Goal: Task Accomplishment & Management: Manage account settings

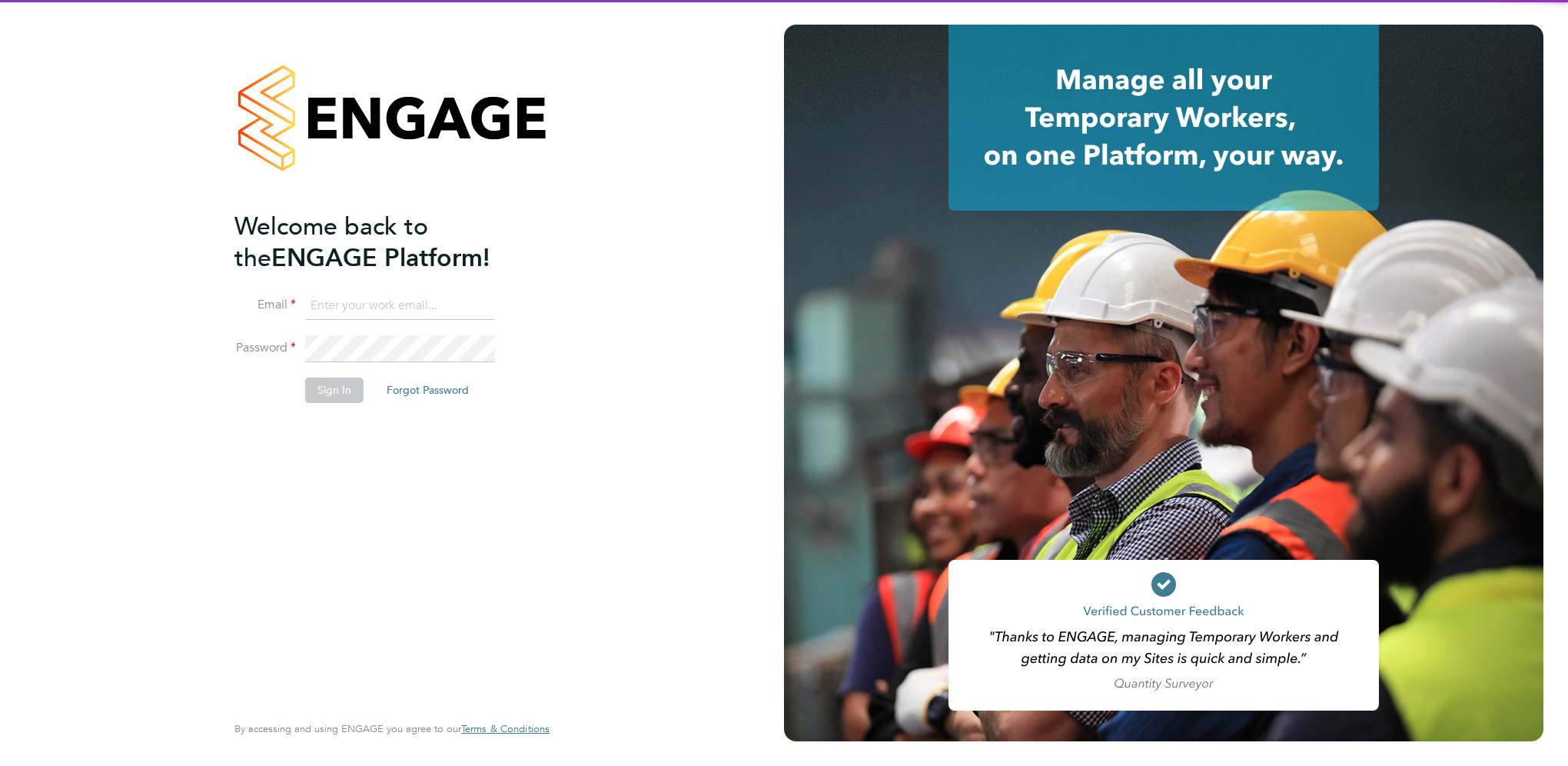
type input "[EMAIL_ADDRESS][PERSON_NAME][DOMAIN_NAME]"
click at [345, 319] on li "Email [EMAIL_ADDRESS][PERSON_NAME][DOMAIN_NAME]" at bounding box center [384, 313] width 300 height 43
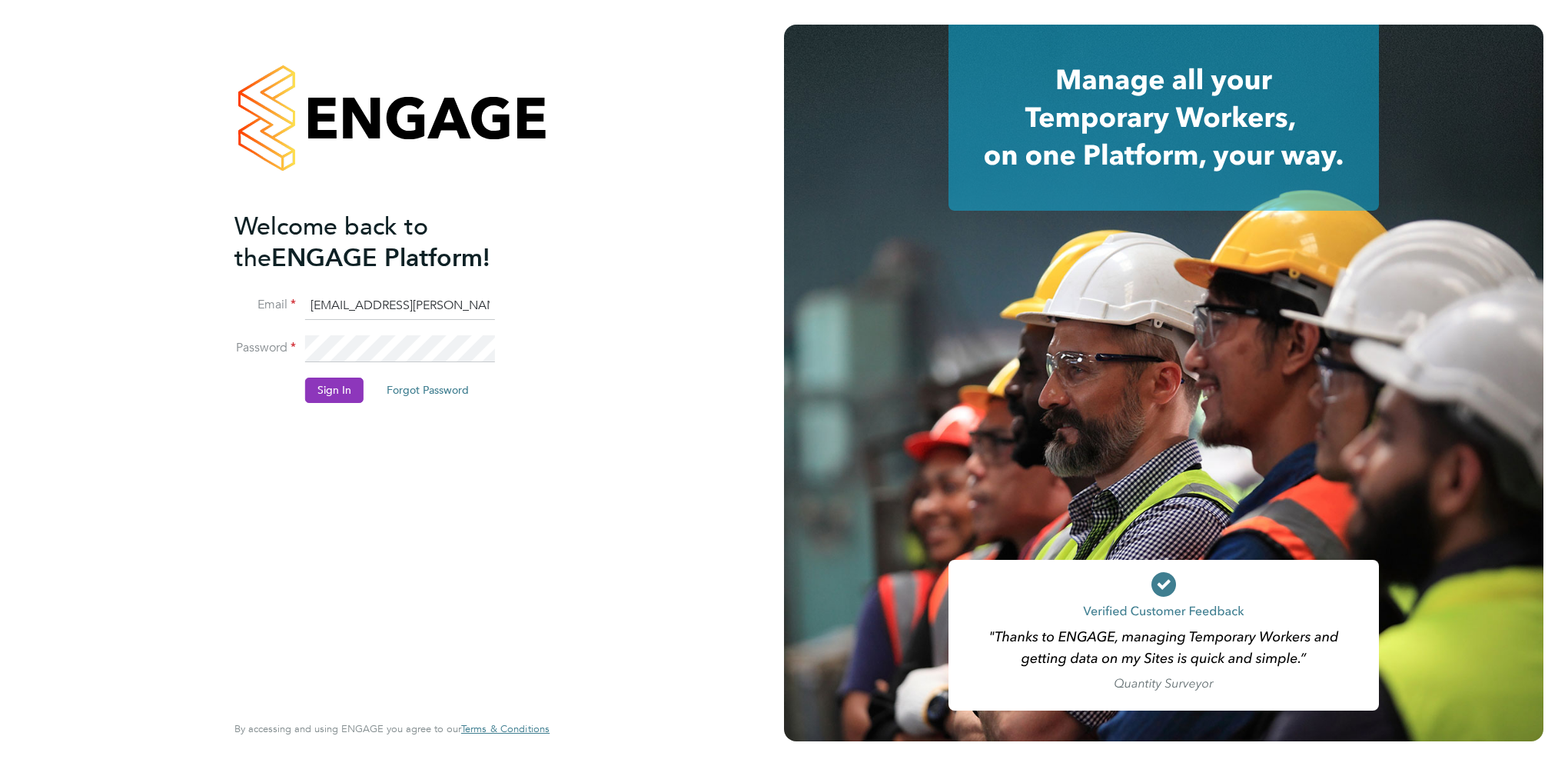
click at [340, 375] on li "Password" at bounding box center [384, 357] width 300 height 43
click at [339, 385] on button "Sign In" at bounding box center [334, 390] width 58 height 25
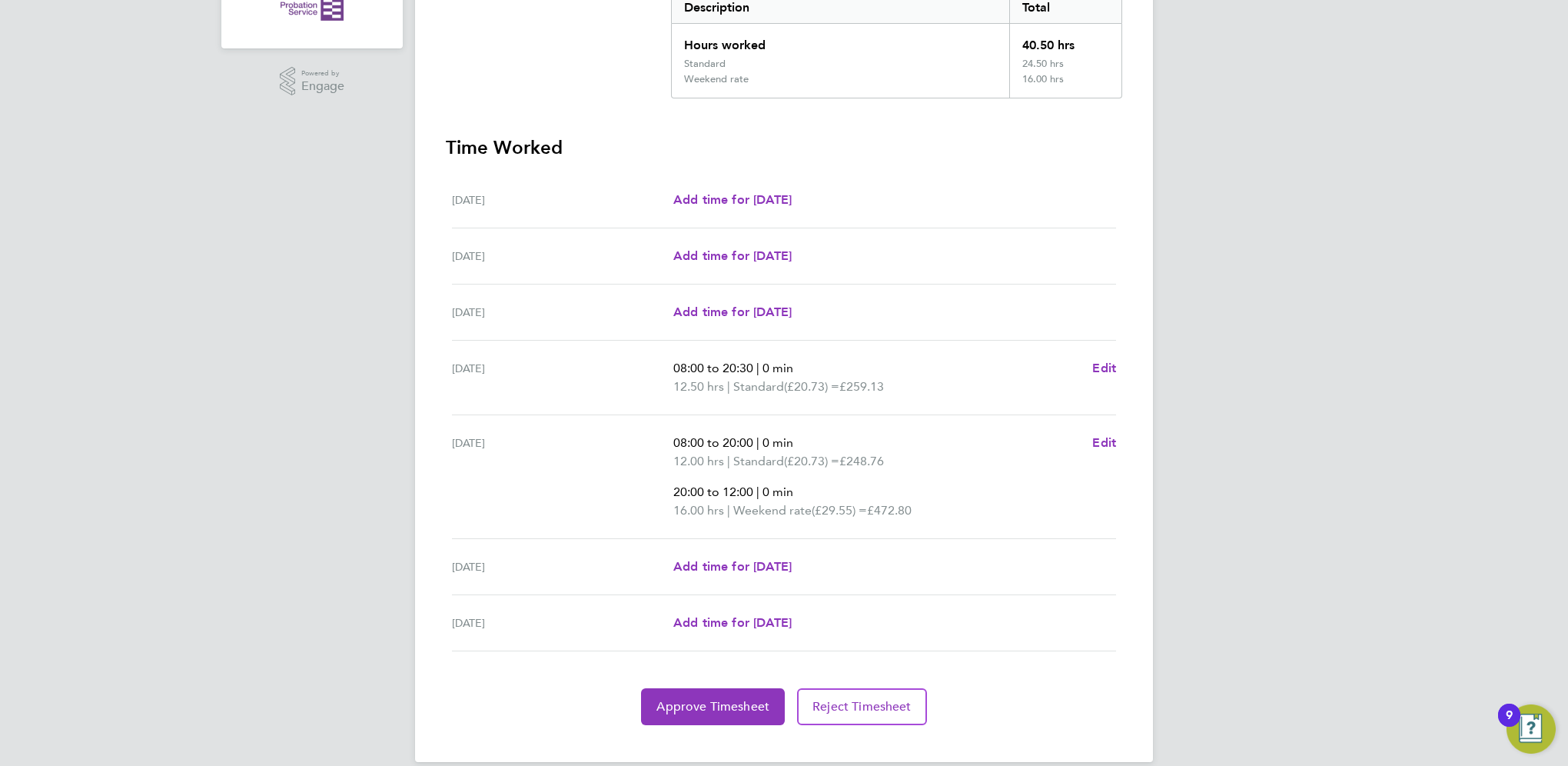
scroll to position [352, 0]
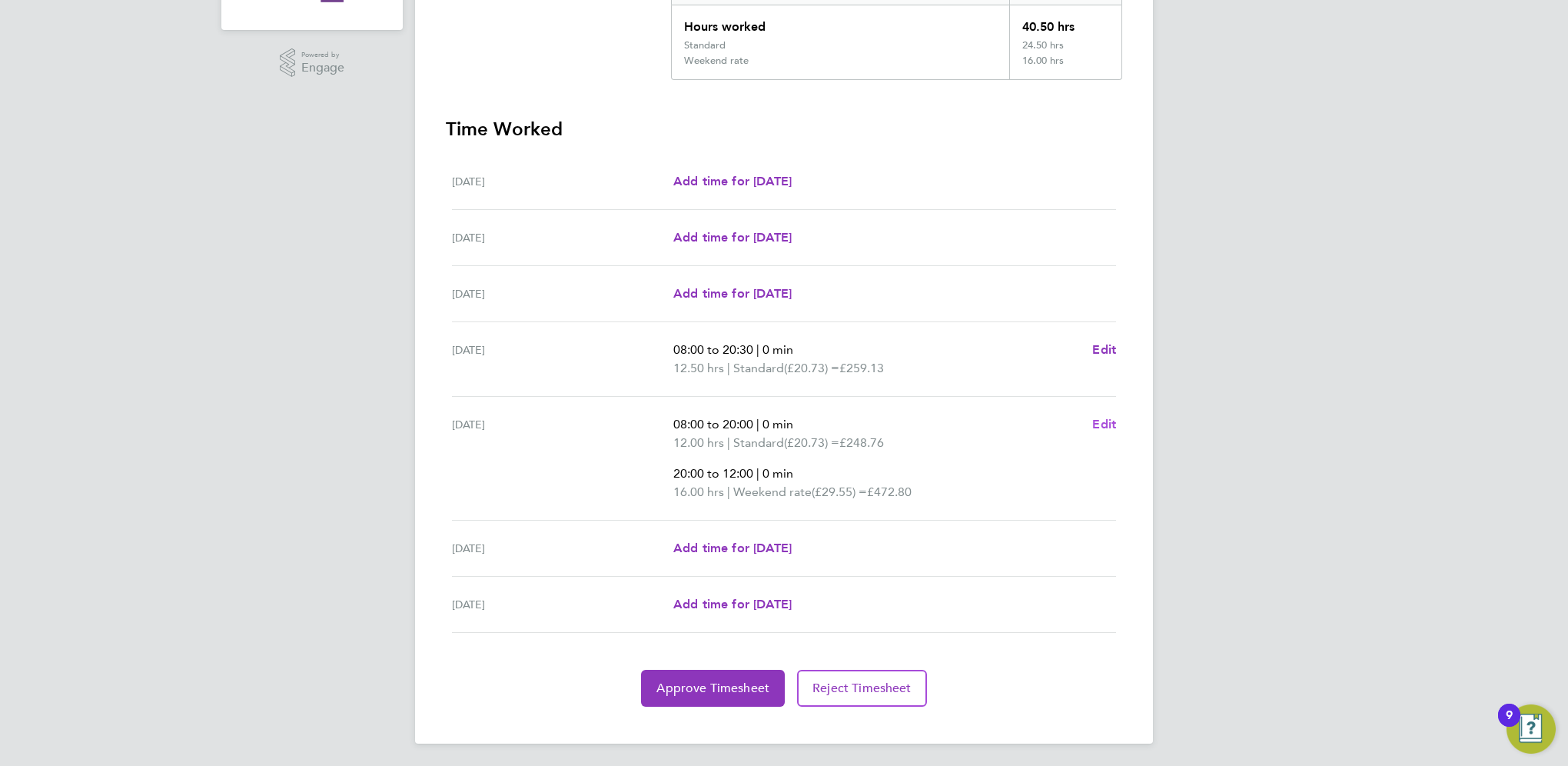
click at [1108, 418] on span "Edit" at bounding box center [1104, 424] width 24 height 14
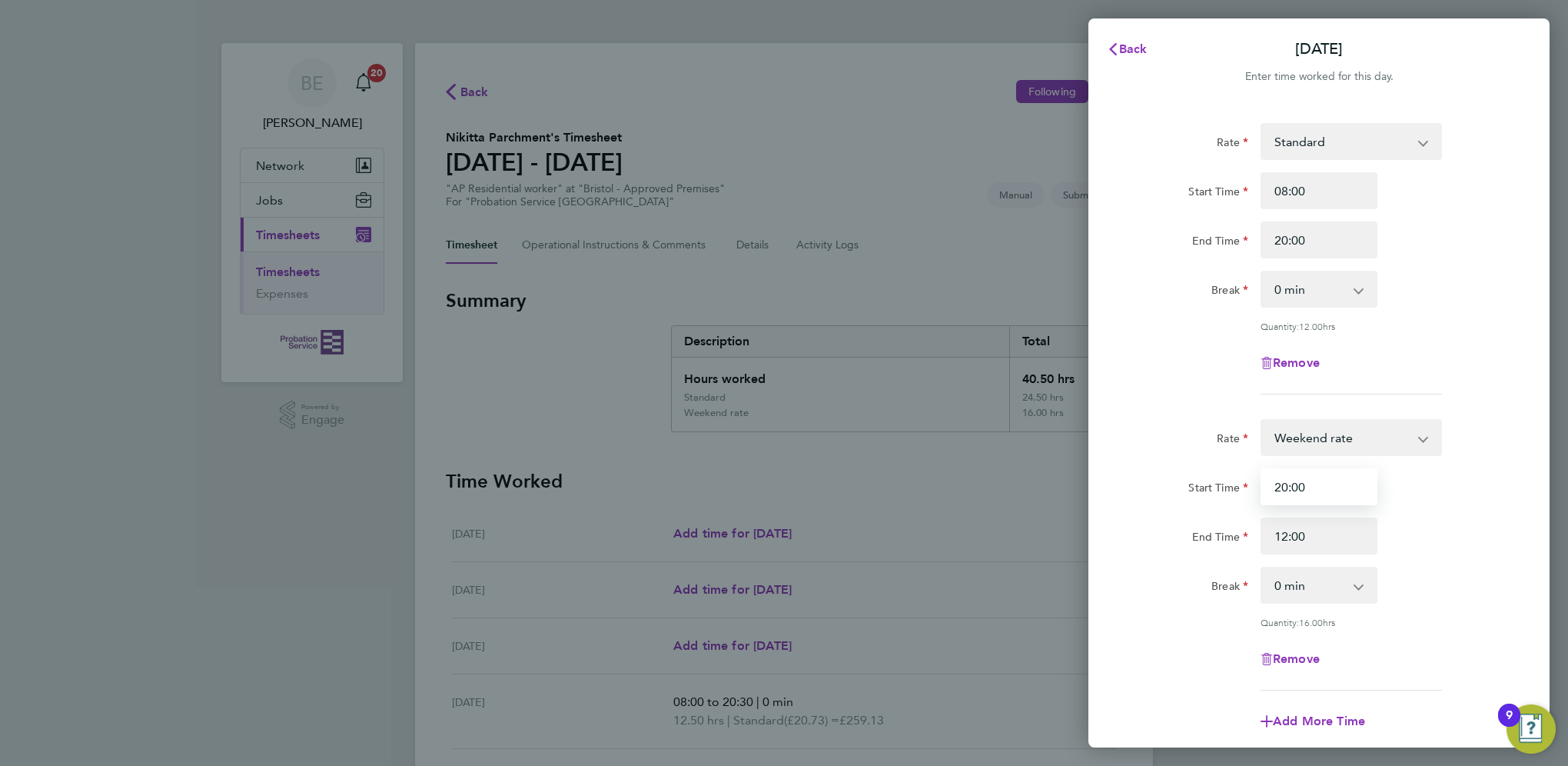
click at [1284, 489] on input "20:00" at bounding box center [1319, 486] width 117 height 36
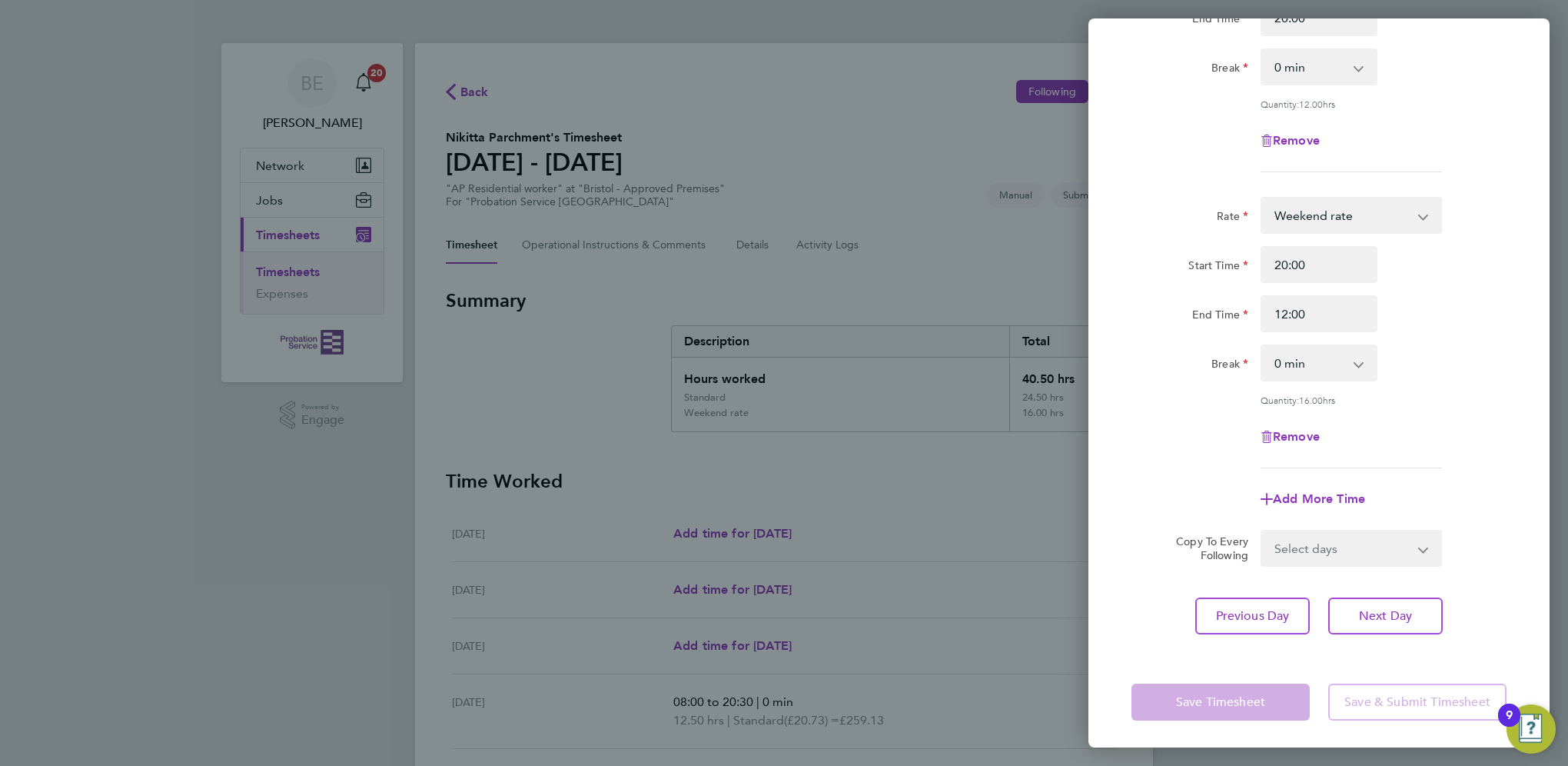
click at [1047, 191] on div "Back Fri 29 Aug Enter time worked for this day. Rate Standard Night rate Weeken…" at bounding box center [784, 383] width 1568 height 766
drag, startPoint x: 1046, startPoint y: 189, endPoint x: 1326, endPoint y: 752, distance: 628.8
click at [1045, 197] on div "Back Fri 29 Aug Enter time worked for this day. Rate Standard Night rate Weeken…" at bounding box center [784, 383] width 1568 height 766
drag, startPoint x: 1295, startPoint y: 695, endPoint x: 1365, endPoint y: 697, distance: 70.0
click at [1295, 695] on app-form-button "Save Timesheet" at bounding box center [1226, 702] width 188 height 36
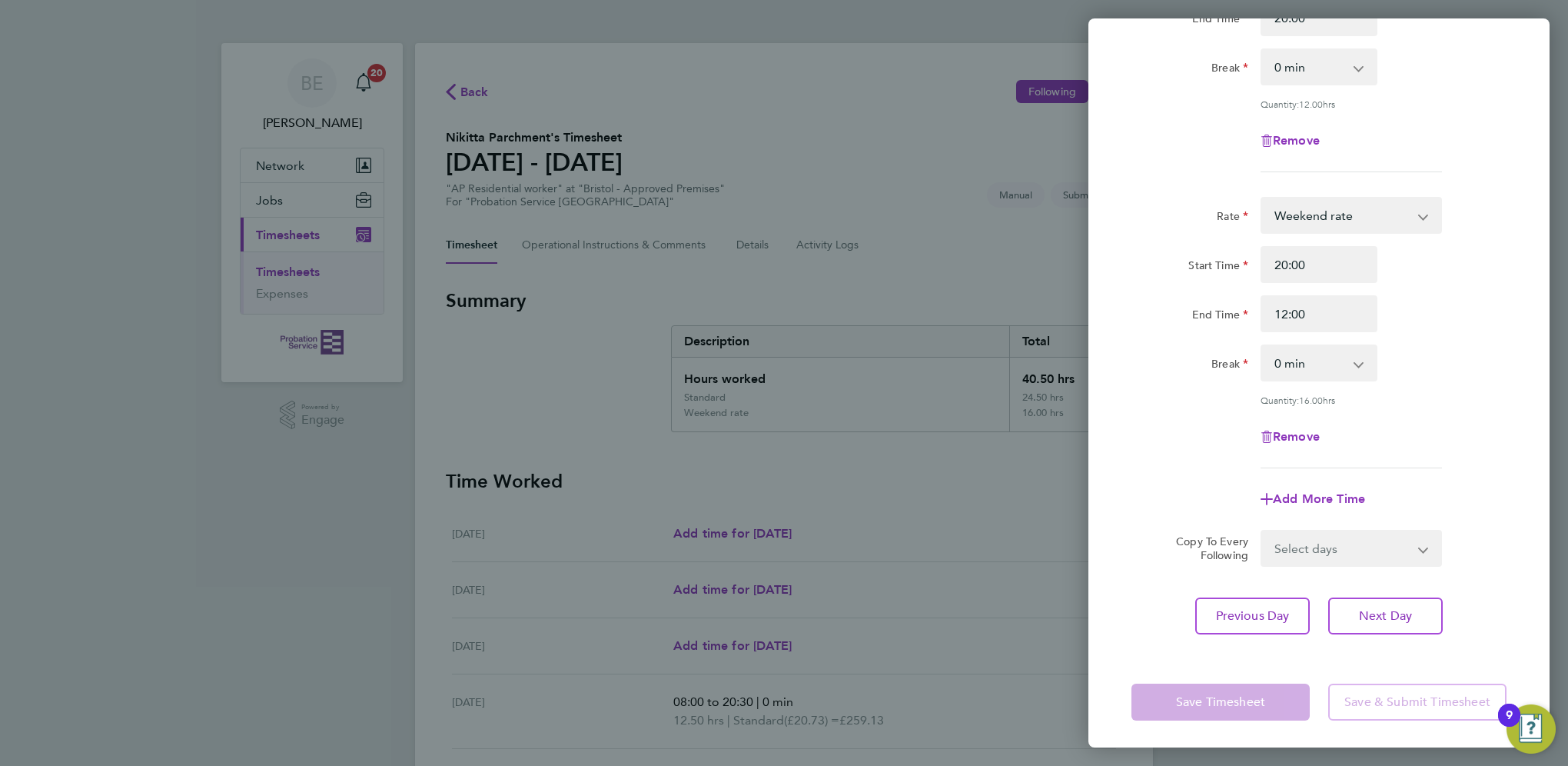
click at [1365, 697] on app-form-button "Save & Submit Timesheet" at bounding box center [1413, 702] width 188 height 36
click at [737, 227] on div "Back Fri 29 Aug Enter time worked for this day. Rate Standard Night rate Weeken…" at bounding box center [784, 383] width 1568 height 766
click at [723, 227] on div "Back Fri 29 Aug Enter time worked for this day. Rate Standard Night rate Weeken…" at bounding box center [784, 383] width 1568 height 766
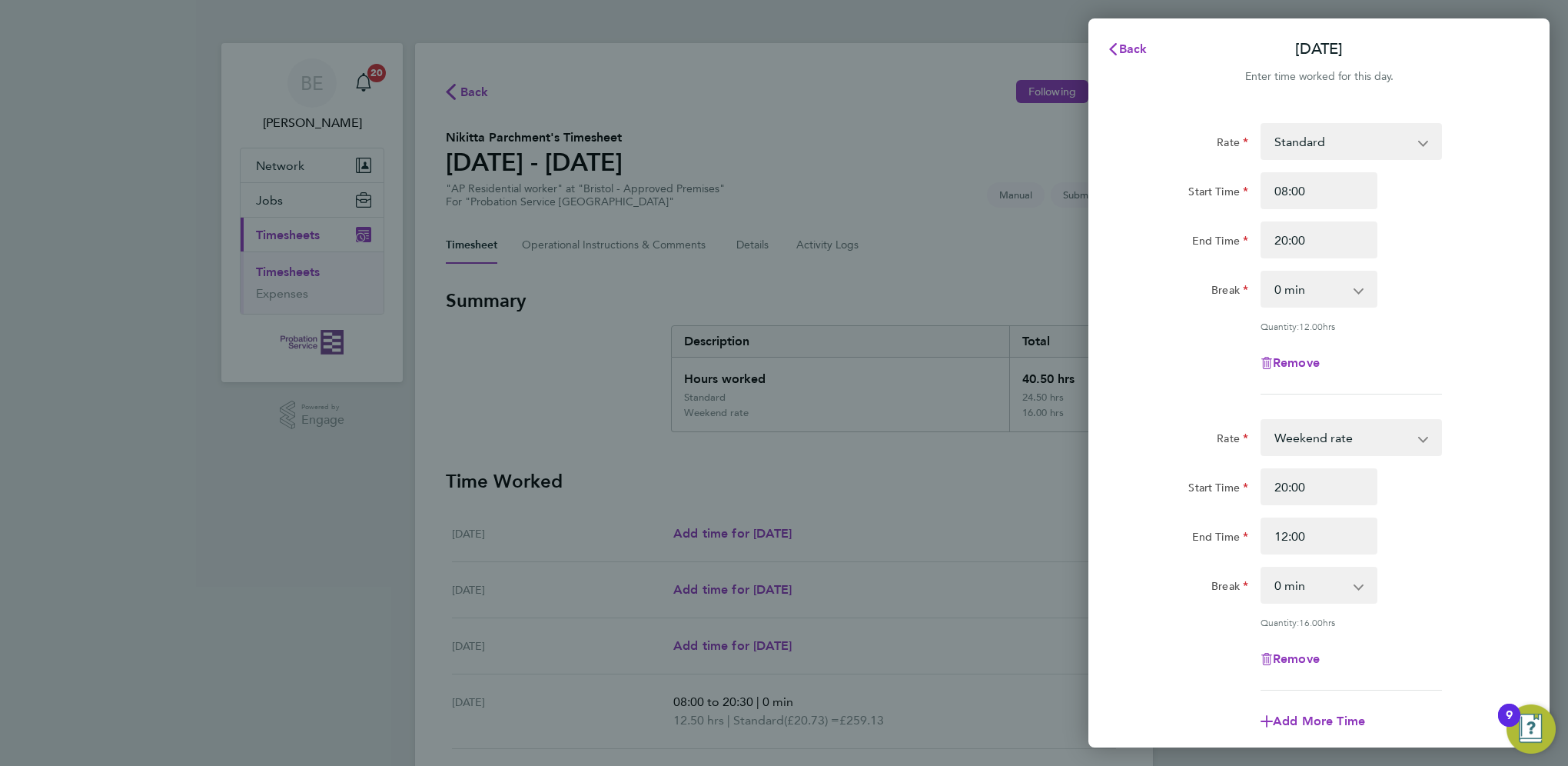
click at [959, 319] on div "Back Fri 29 Aug Enter time worked for this day. Rate Standard Night rate Weeken…" at bounding box center [784, 383] width 1568 height 766
click at [1132, 39] on button "Back" at bounding box center [1127, 49] width 72 height 31
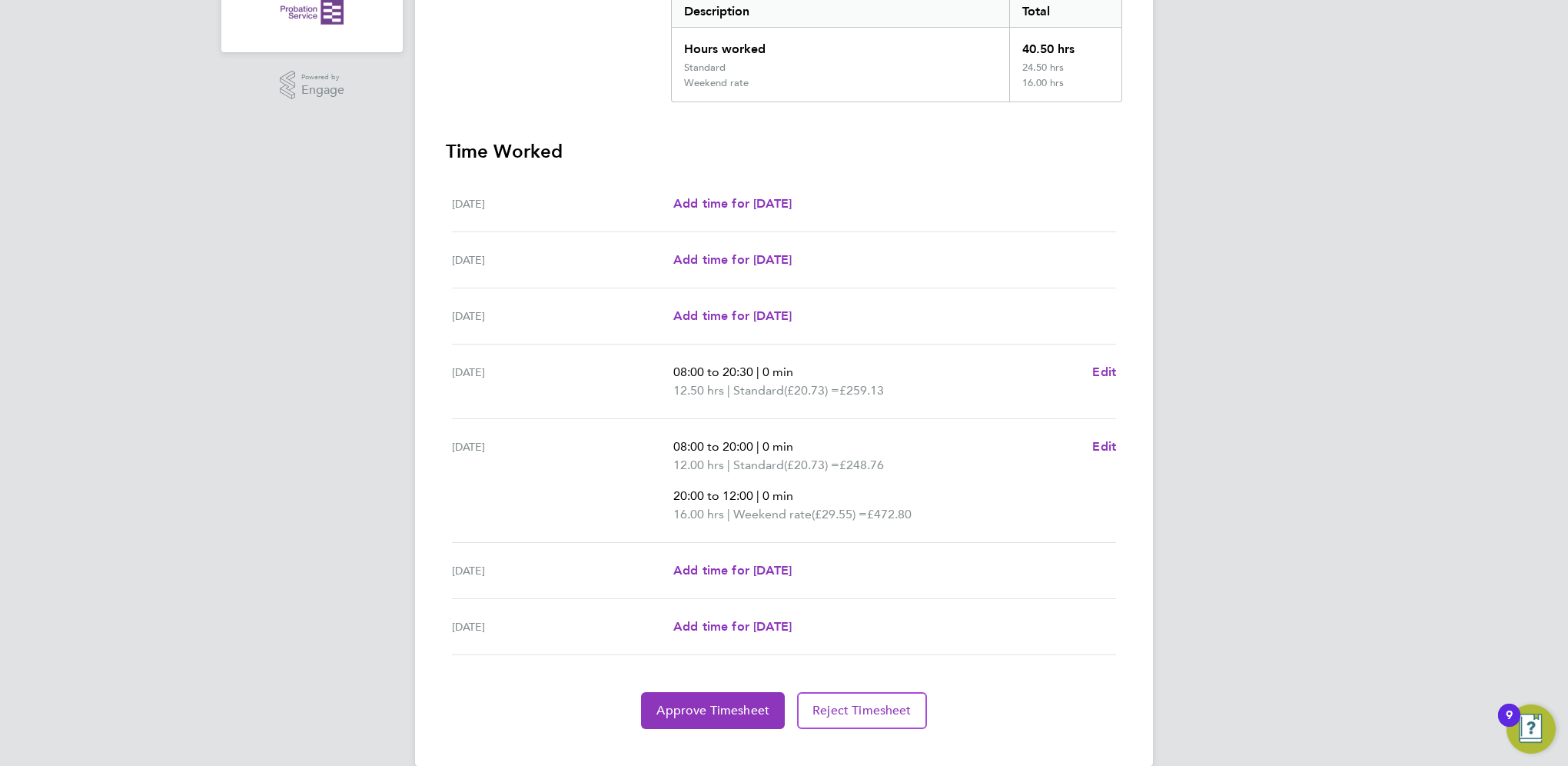
scroll to position [352, 0]
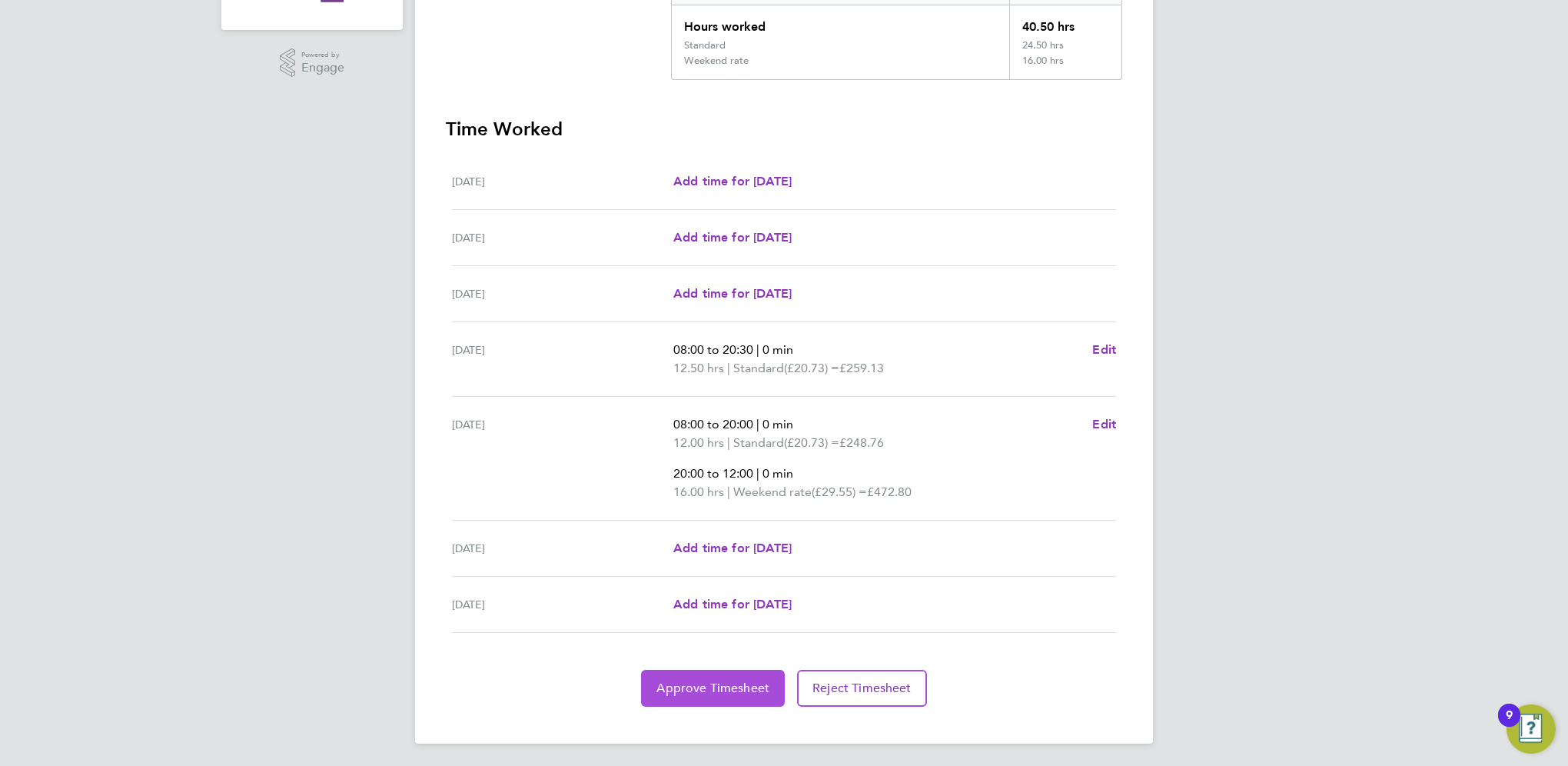
click at [732, 681] on span "Approve Timesheet" at bounding box center [713, 688] width 113 height 15
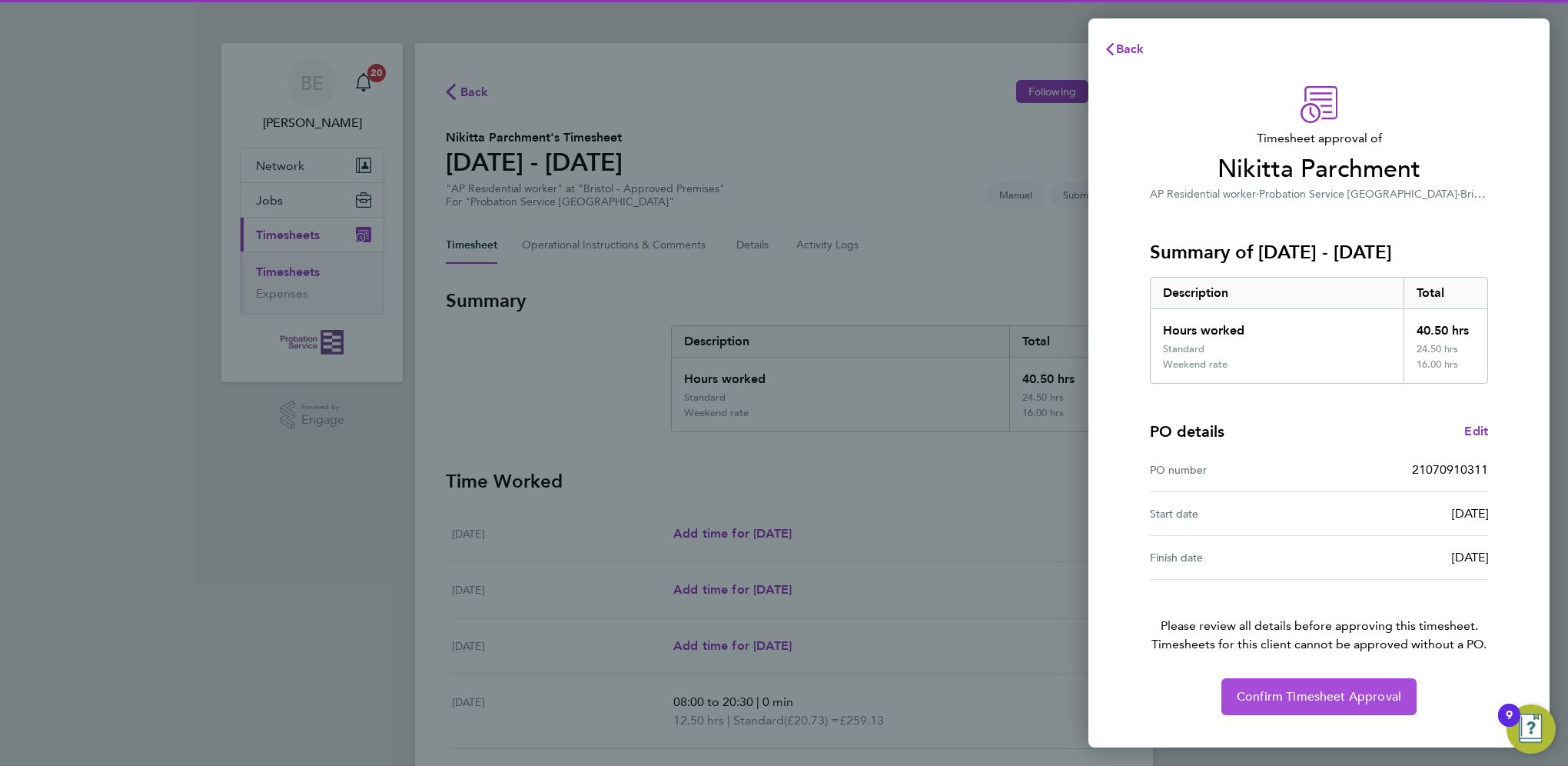
click at [1288, 701] on span "Confirm Timesheet Approval" at bounding box center [1319, 697] width 165 height 15
